Goal: Information Seeking & Learning: Learn about a topic

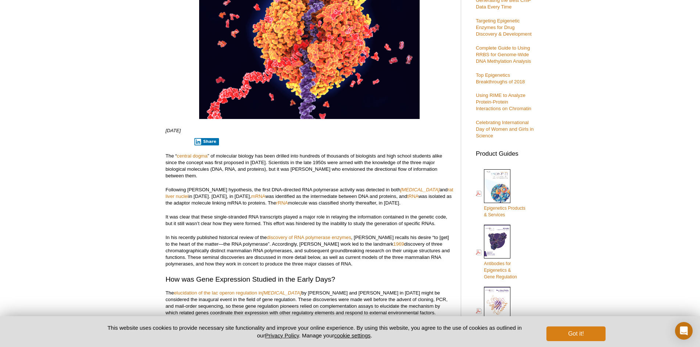
scroll to position [182, 0]
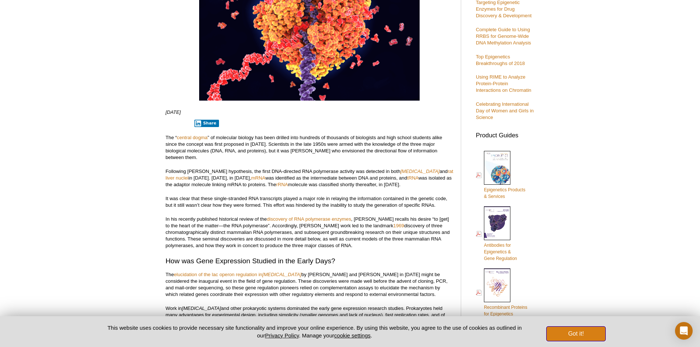
click at [584, 336] on button "Got it!" at bounding box center [575, 334] width 59 height 15
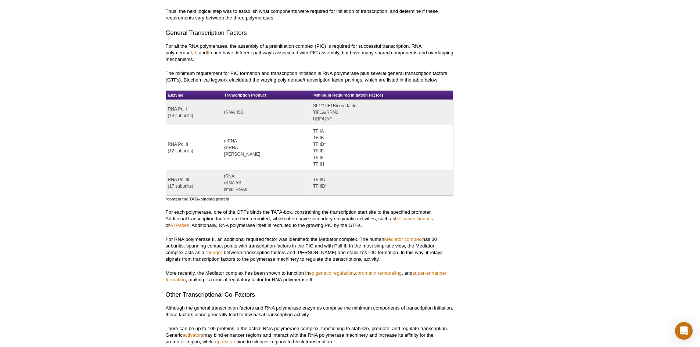
scroll to position [886, 0]
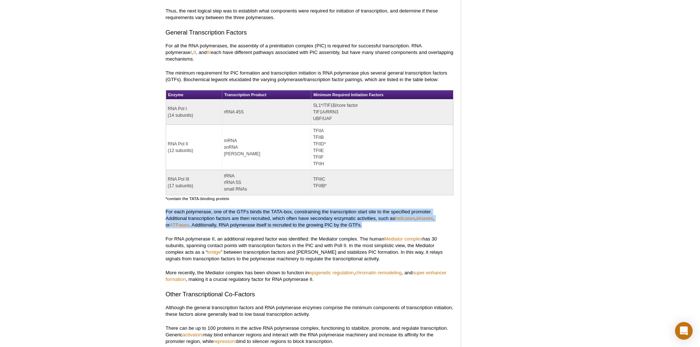
drag, startPoint x: 358, startPoint y: 212, endPoint x: 154, endPoint y: 198, distance: 204.5
click at [154, 198] on div "Active Motif Logo Enabling Epigenetics Research 0 Search Skip to content Active…" at bounding box center [350, 81] width 700 height 1898
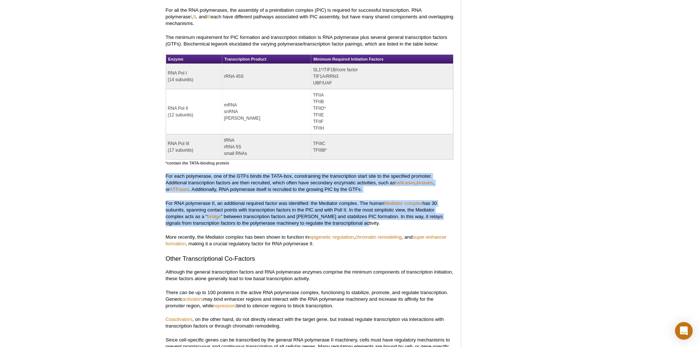
drag, startPoint x: 352, startPoint y: 210, endPoint x: 158, endPoint y: 164, distance: 199.8
click at [158, 164] on div "Active Motif Logo Enabling Epigenetics Research 0 Search Skip to content Active…" at bounding box center [350, 45] width 700 height 1898
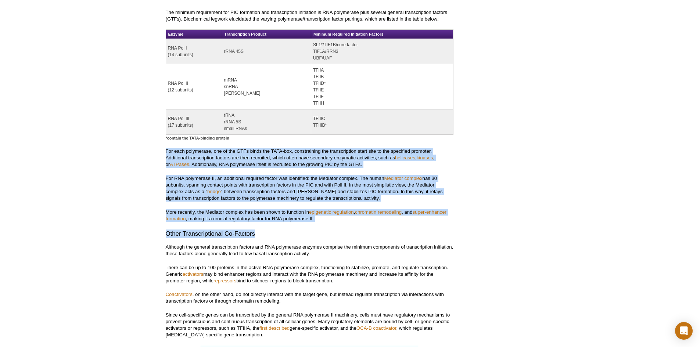
drag, startPoint x: 324, startPoint y: 209, endPoint x: 164, endPoint y: 136, distance: 176.3
click at [164, 136] on div "<< Back to MOTIFvations Blog Home Page Celebrating 50 Years of RNA Polymerases …" at bounding box center [315, 3] width 306 height 1772
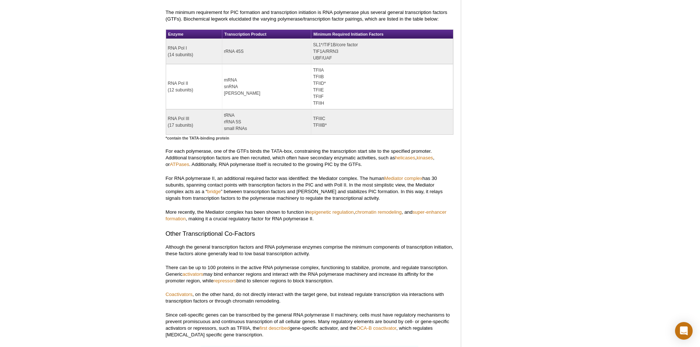
click at [323, 244] on p "Although the general transcription factors and RNA polymerase enzymes comprise …" at bounding box center [310, 250] width 288 height 13
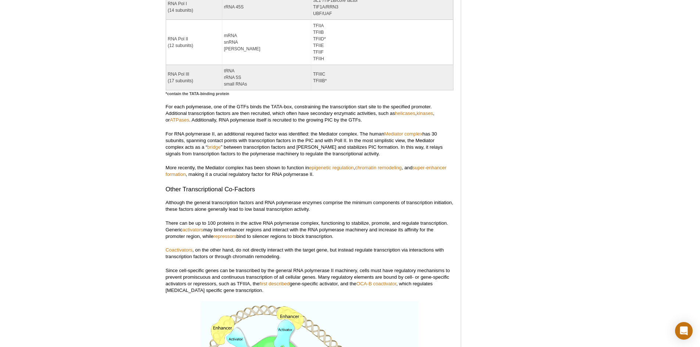
scroll to position [992, 0]
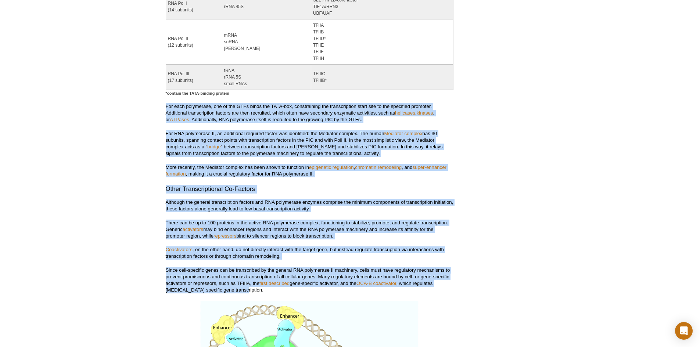
drag, startPoint x: 226, startPoint y: 279, endPoint x: 161, endPoint y: 93, distance: 196.3
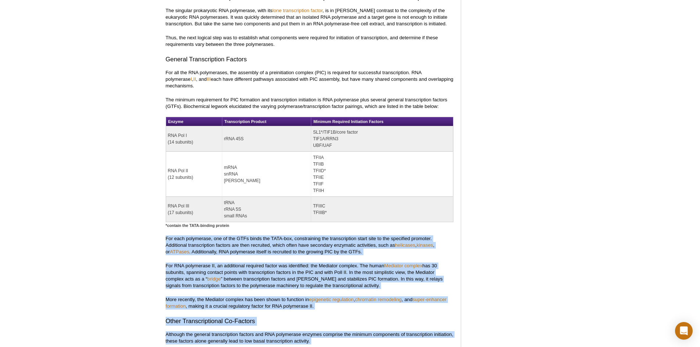
scroll to position [859, 0]
drag, startPoint x: 168, startPoint y: 123, endPoint x: 333, endPoint y: 198, distance: 181.2
click at [333, 198] on tbody "RNA Pol I (14 subunits) rRNA 45S SL1*/TIF1B/core factor TIF1A/RRN3 UBF/UAF RNA …" at bounding box center [309, 175] width 287 height 96
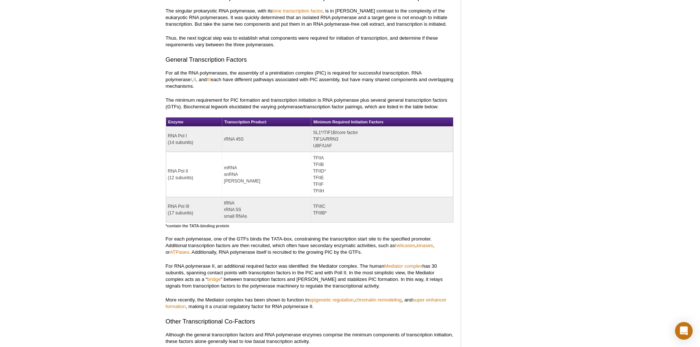
click at [321, 229] on div at bounding box center [310, 232] width 288 height 7
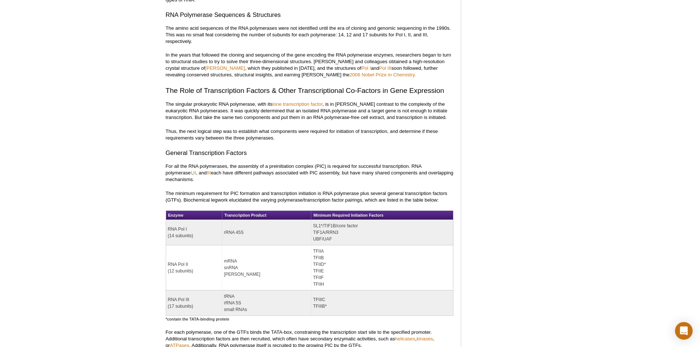
scroll to position [765, 0]
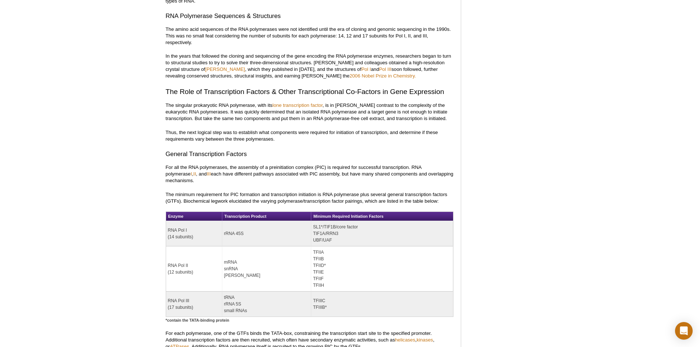
click at [163, 137] on div "<< Back to MOTIFvations Blog Home Page Celebrating 50 Years of RNA Polymerases …" at bounding box center [315, 185] width 306 height 1772
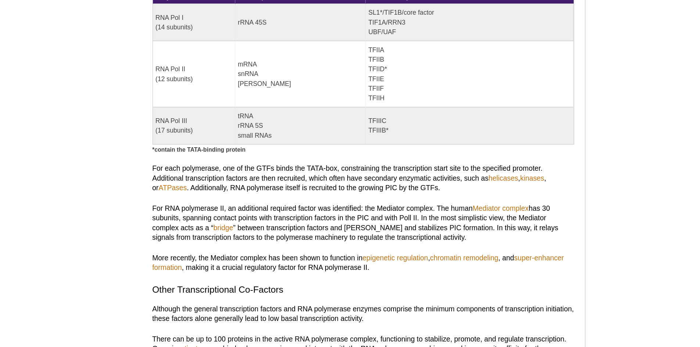
scroll to position [873, 0]
